Goal: Find specific page/section: Find specific page/section

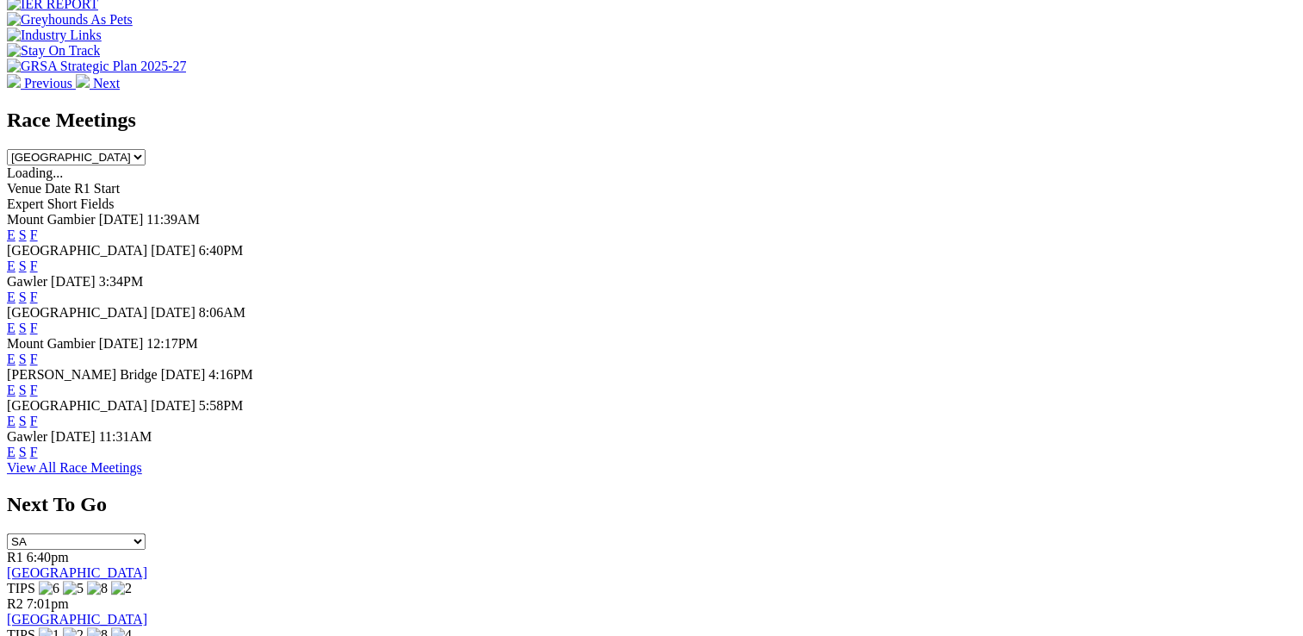
scroll to position [775, 0]
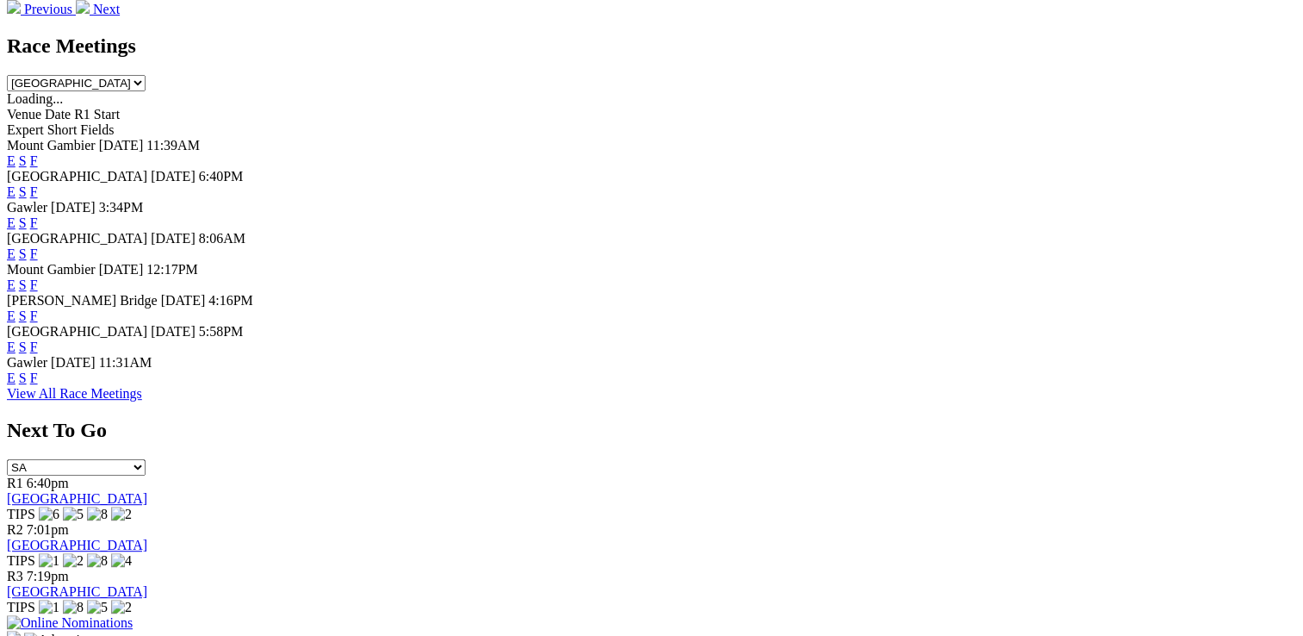
click at [38, 385] on link "F" at bounding box center [34, 377] width 8 height 15
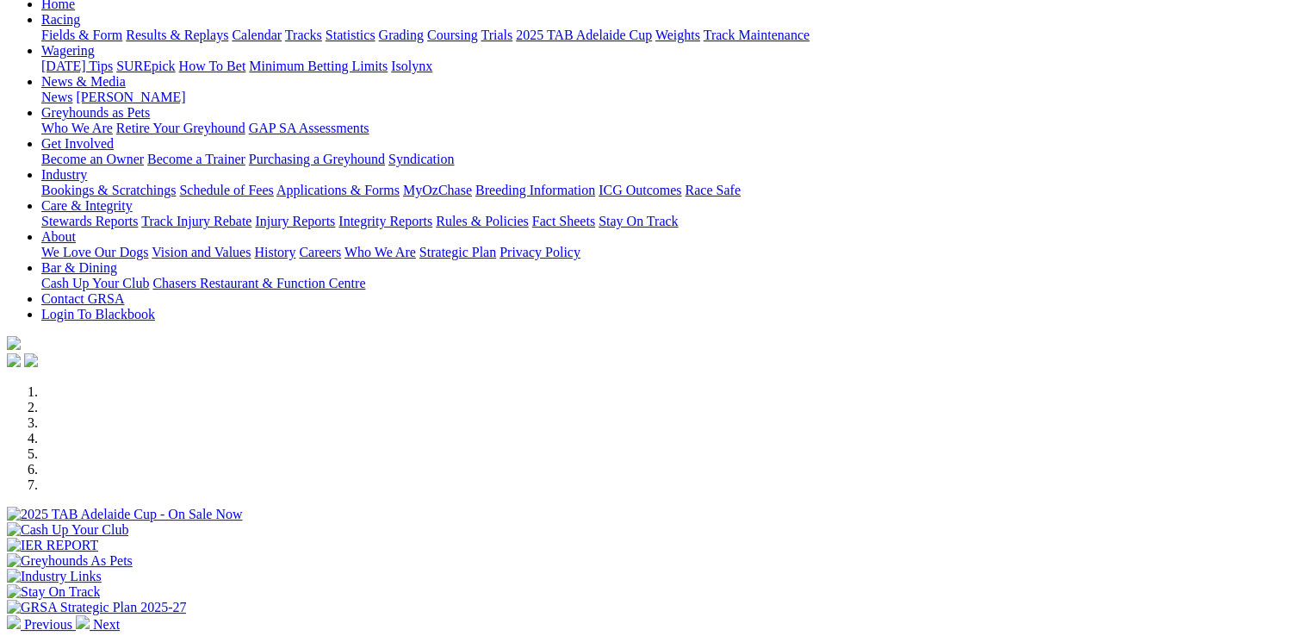
scroll to position [346, 0]
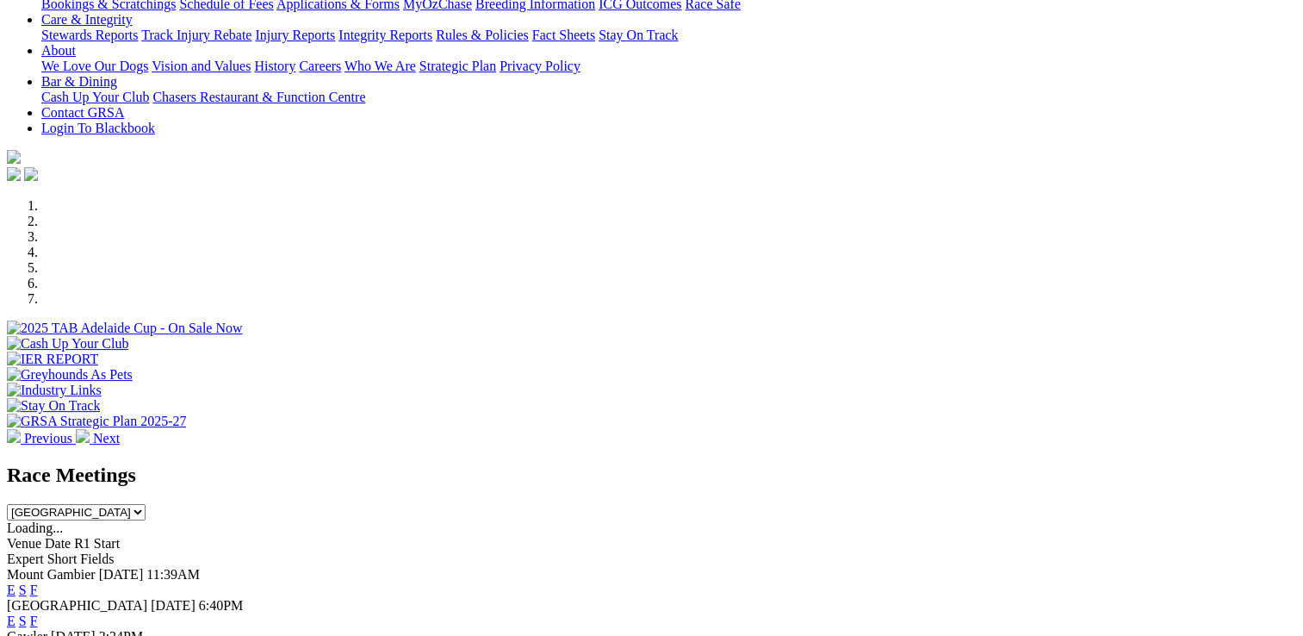
click at [38, 613] on link "F" at bounding box center [34, 620] width 8 height 15
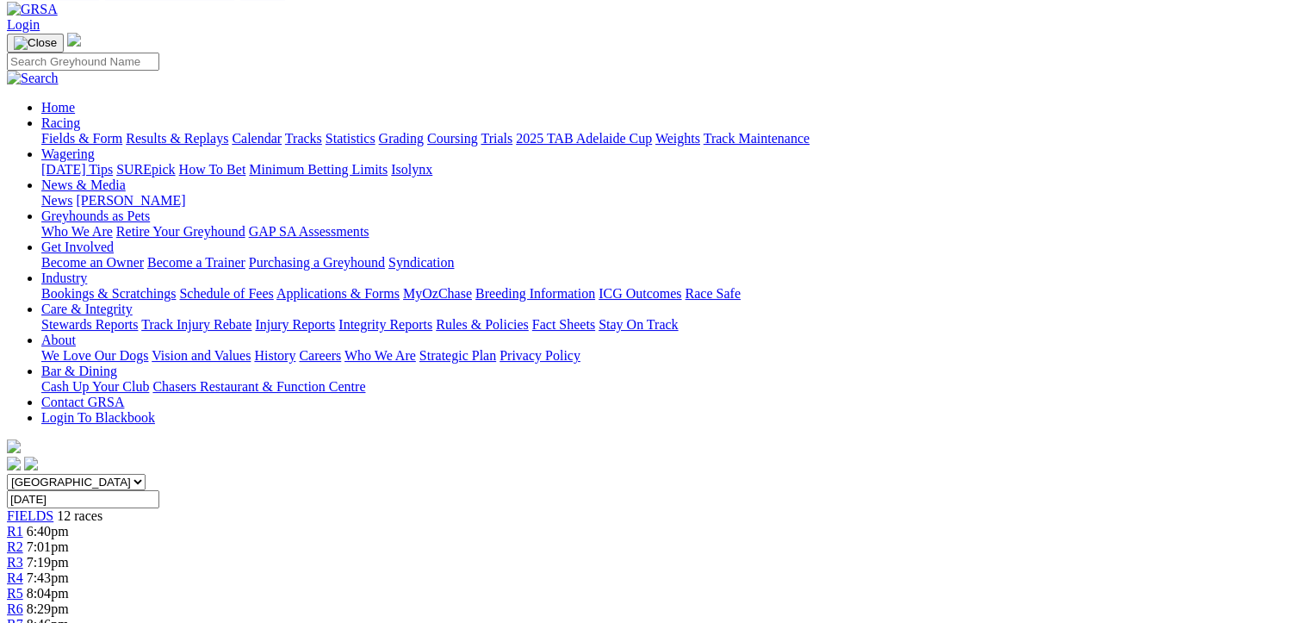
scroll to position [258, 0]
